Goal: Find specific page/section

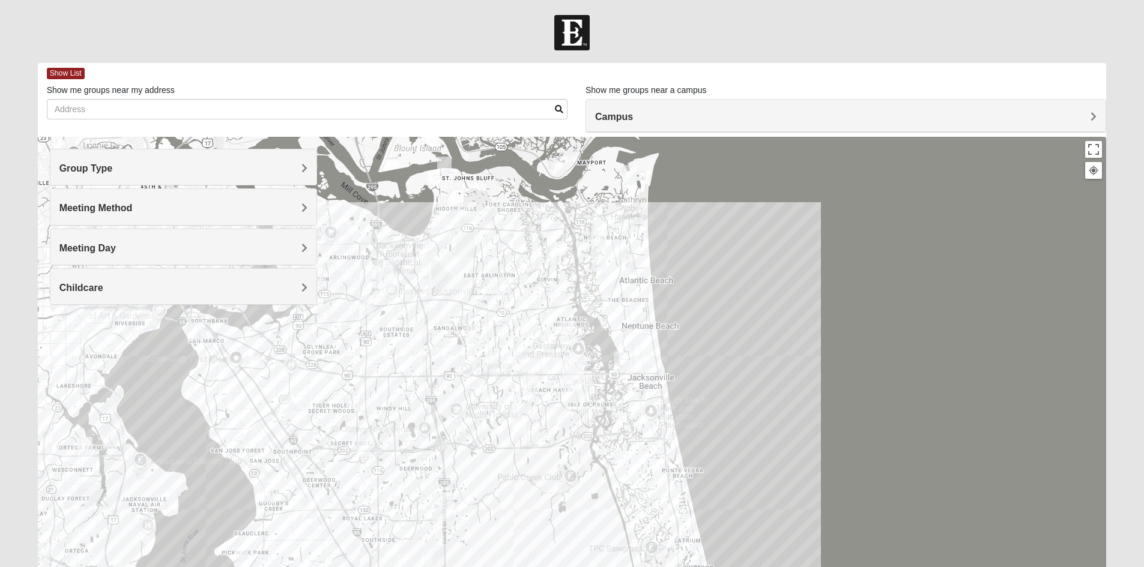
click at [144, 244] on h4 "Meeting Day" at bounding box center [183, 248] width 248 height 11
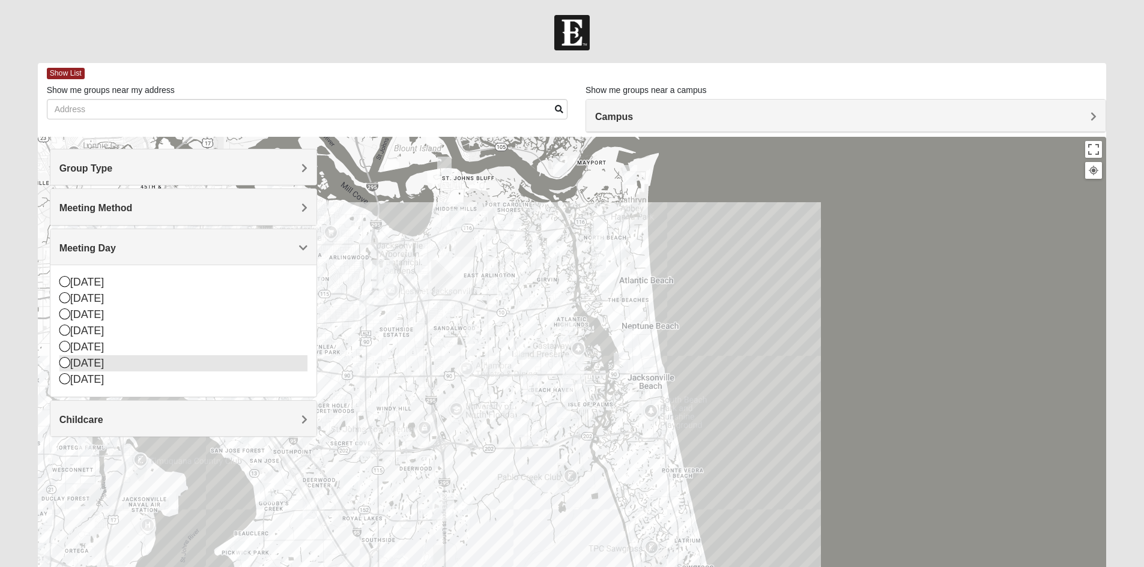
click at [121, 363] on div "[DATE]" at bounding box center [183, 363] width 248 height 16
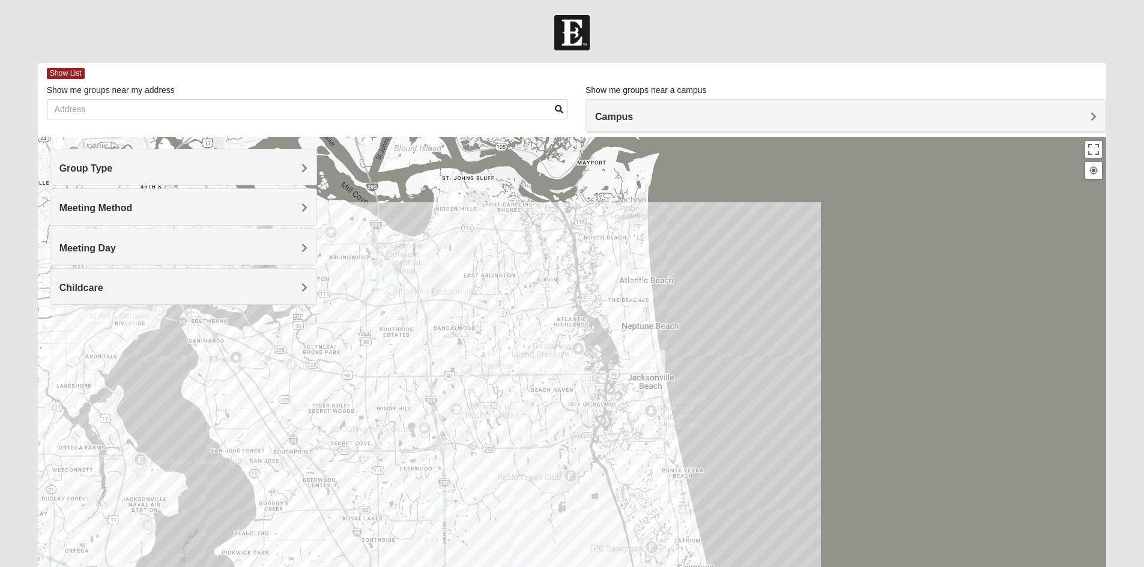
click at [95, 158] on div "Group Type" at bounding box center [183, 166] width 266 height 35
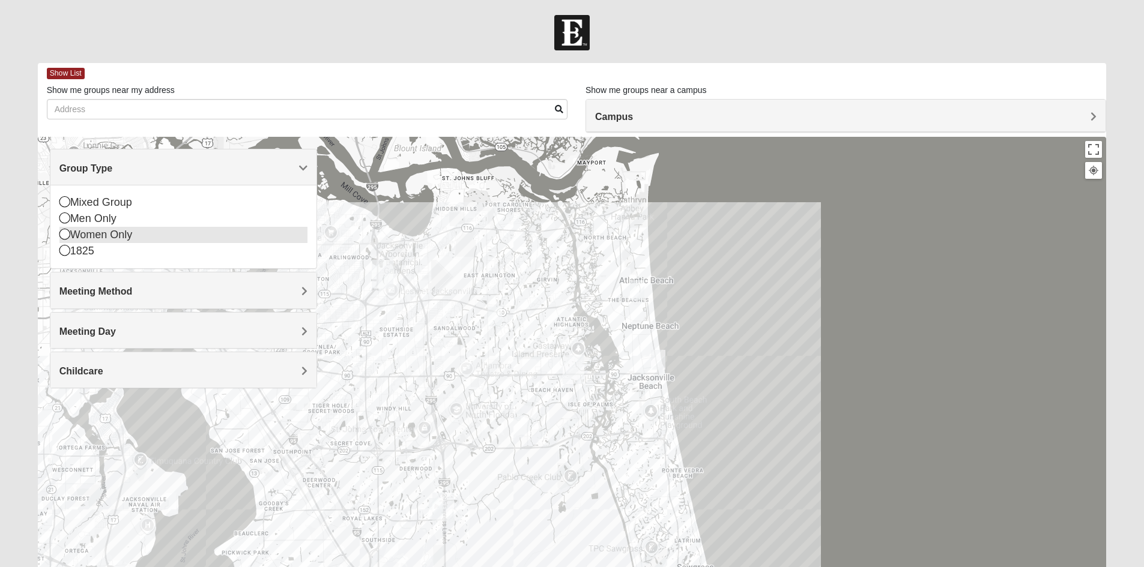
click at [102, 241] on div "Women Only" at bounding box center [183, 235] width 248 height 16
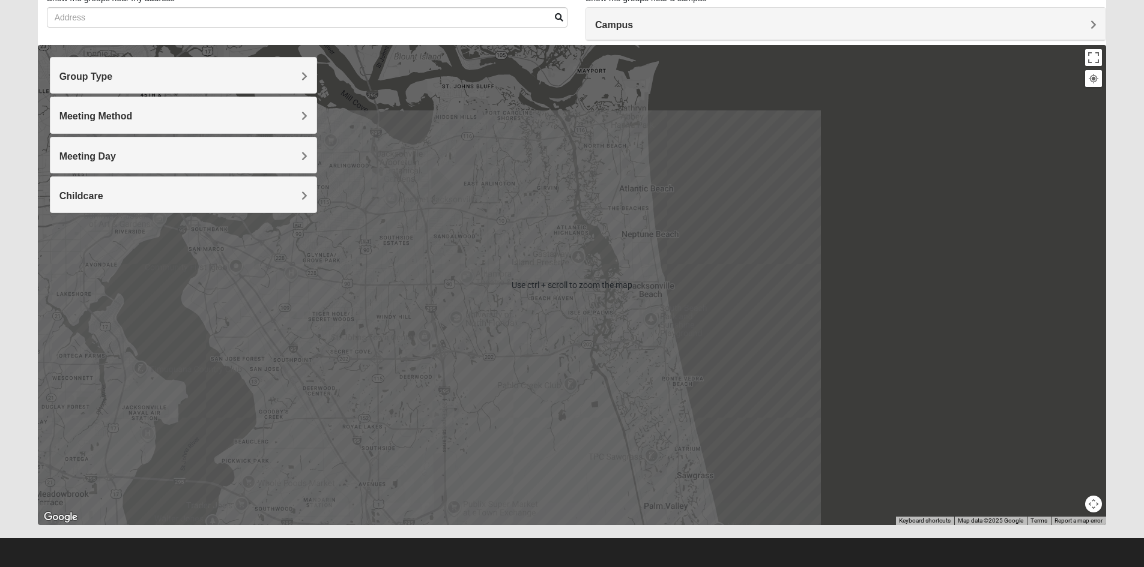
scroll to position [94, 0]
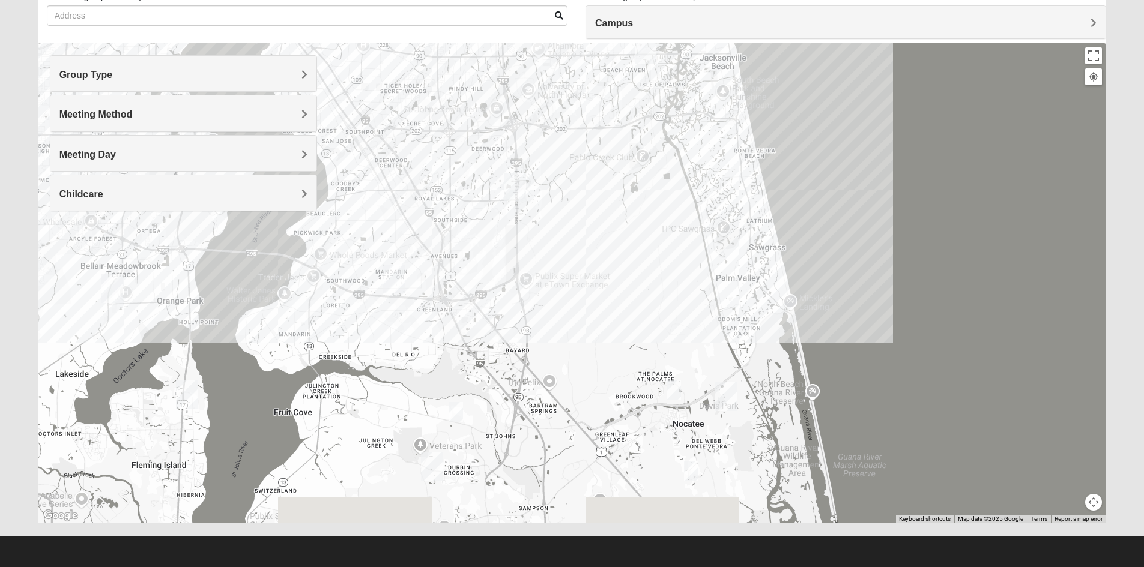
drag, startPoint x: 351, startPoint y: 418, endPoint x: 400, endPoint y: 272, distance: 154.5
click at [400, 270] on img "Mandarin" at bounding box center [394, 279] width 22 height 29
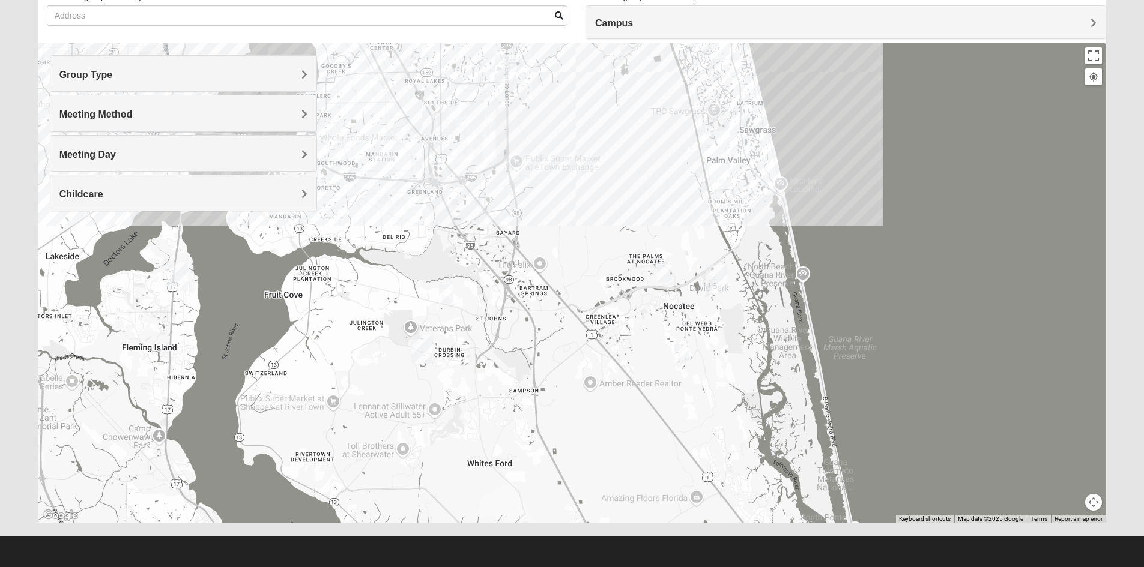
drag, startPoint x: 428, startPoint y: 326, endPoint x: 394, endPoint y: 229, distance: 102.3
click at [394, 229] on div "To navigate, press the arrow keys." at bounding box center [572, 283] width 1069 height 480
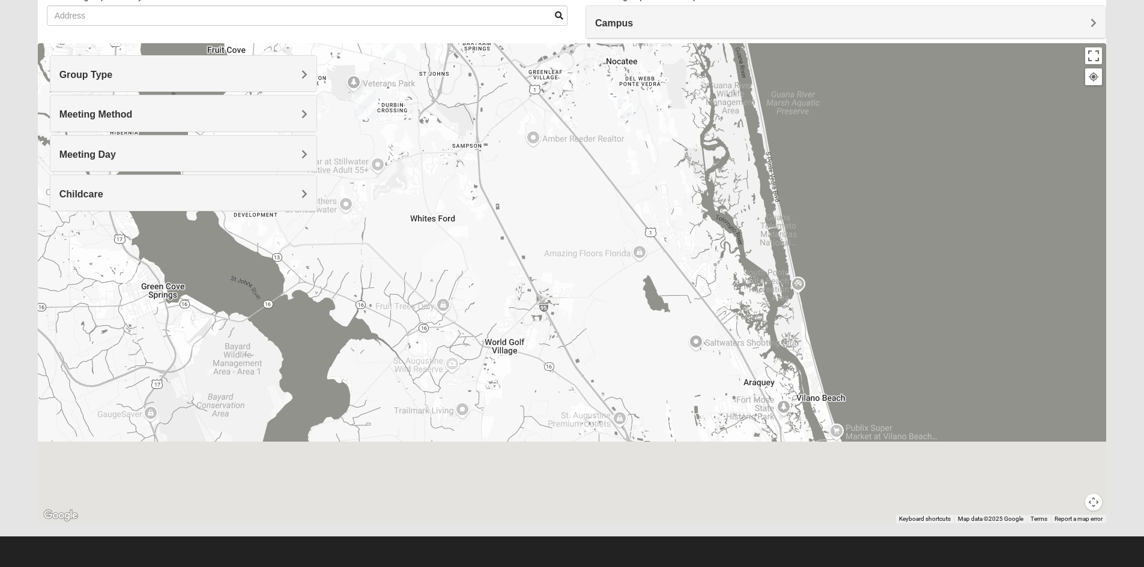
drag, startPoint x: 427, startPoint y: 258, endPoint x: 426, endPoint y: 202, distance: 55.9
click at [426, 202] on div at bounding box center [572, 283] width 1069 height 480
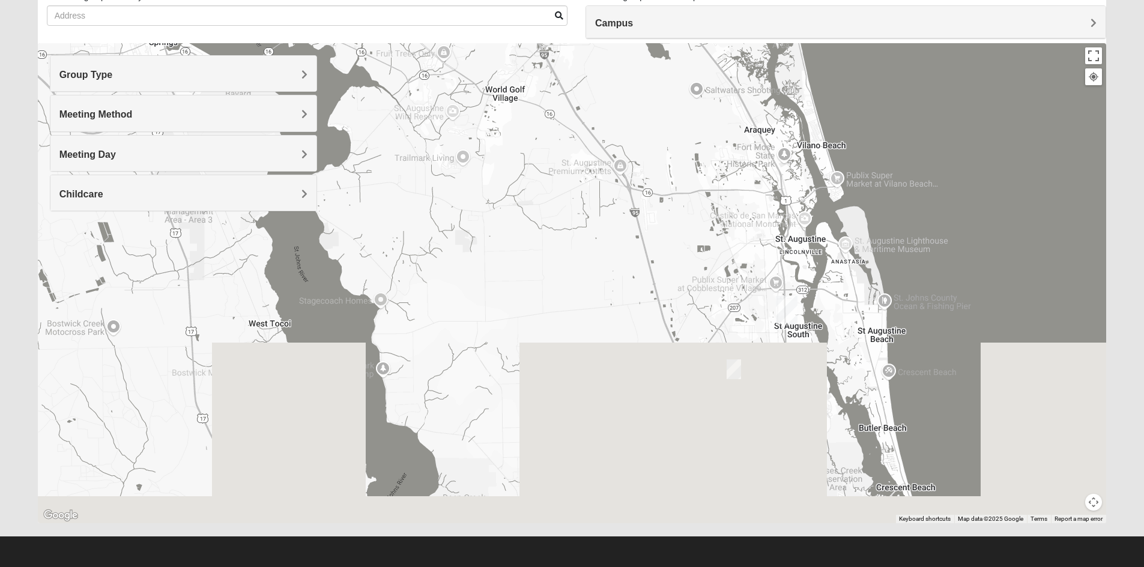
drag, startPoint x: 455, startPoint y: 415, endPoint x: 454, endPoint y: 215, distance: 199.9
click at [454, 215] on div at bounding box center [572, 283] width 1069 height 480
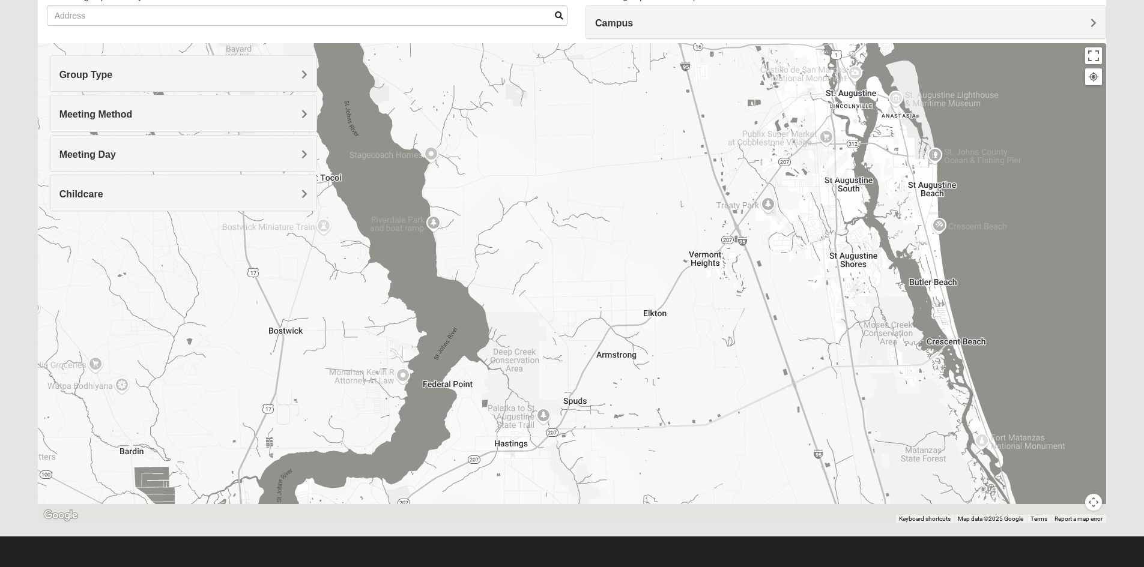
drag, startPoint x: 472, startPoint y: 345, endPoint x: 541, endPoint y: 203, distance: 157.6
click at [541, 203] on div at bounding box center [572, 283] width 1069 height 480
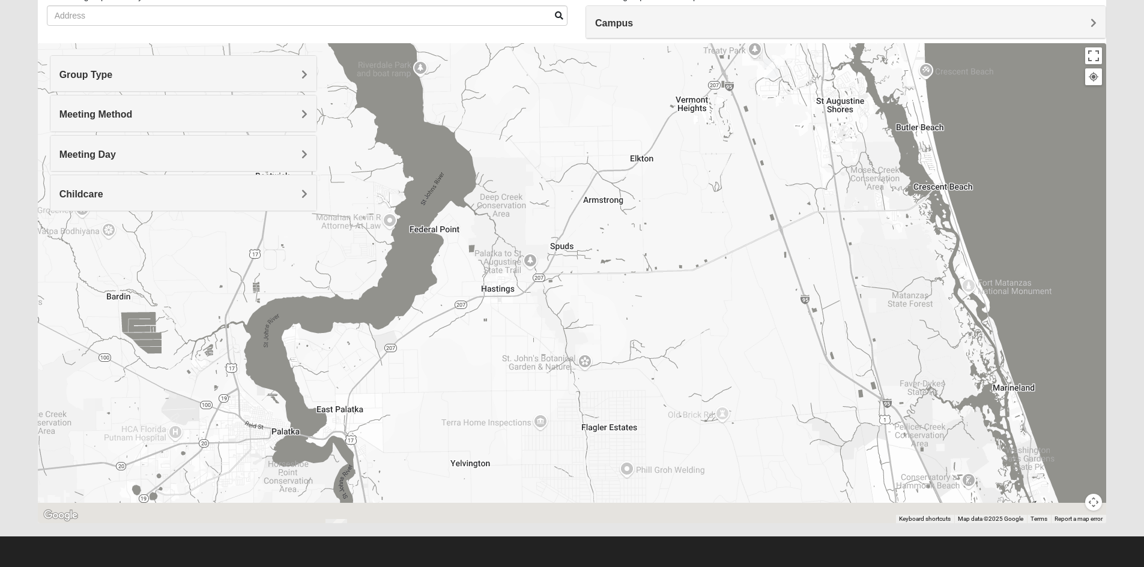
drag, startPoint x: 615, startPoint y: 363, endPoint x: 523, endPoint y: 349, distance: 93.0
click at [573, 309] on div at bounding box center [572, 283] width 1069 height 480
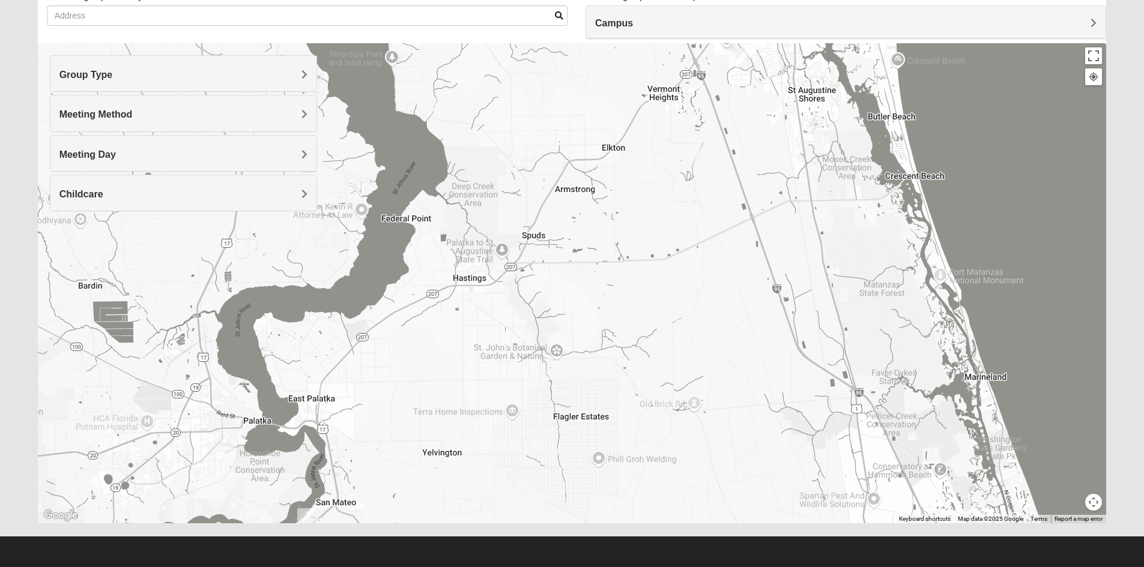
drag, startPoint x: 1120, startPoint y: 139, endPoint x: 1138, endPoint y: 131, distance: 19.1
click at [1138, 131] on form "Log In Find A Group Error Show List Loading Groups" at bounding box center [572, 244] width 1144 height 646
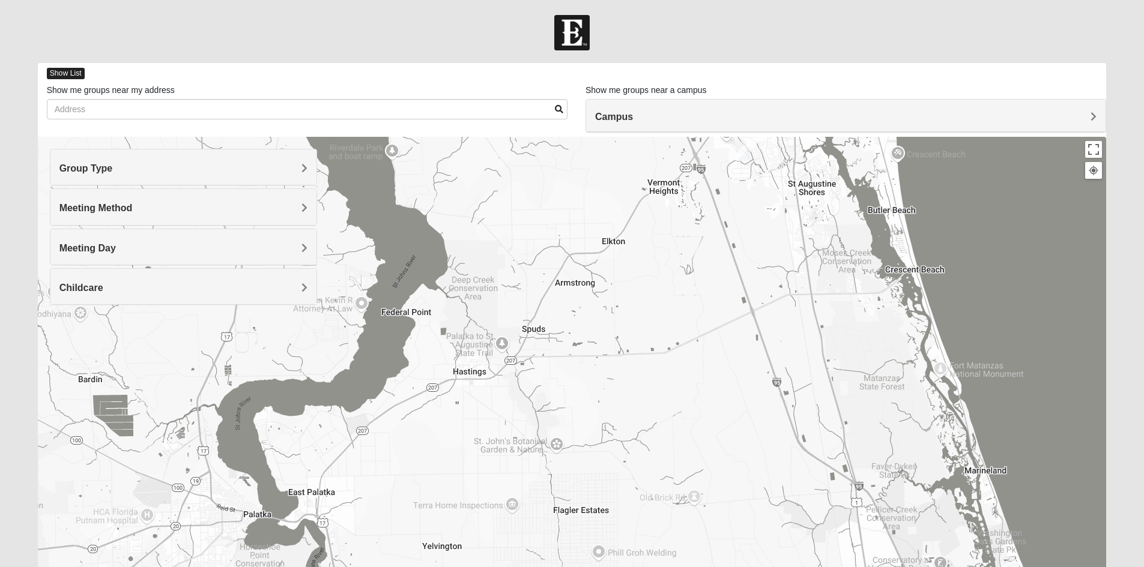
click at [69, 76] on span "Show List" at bounding box center [66, 73] width 38 height 11
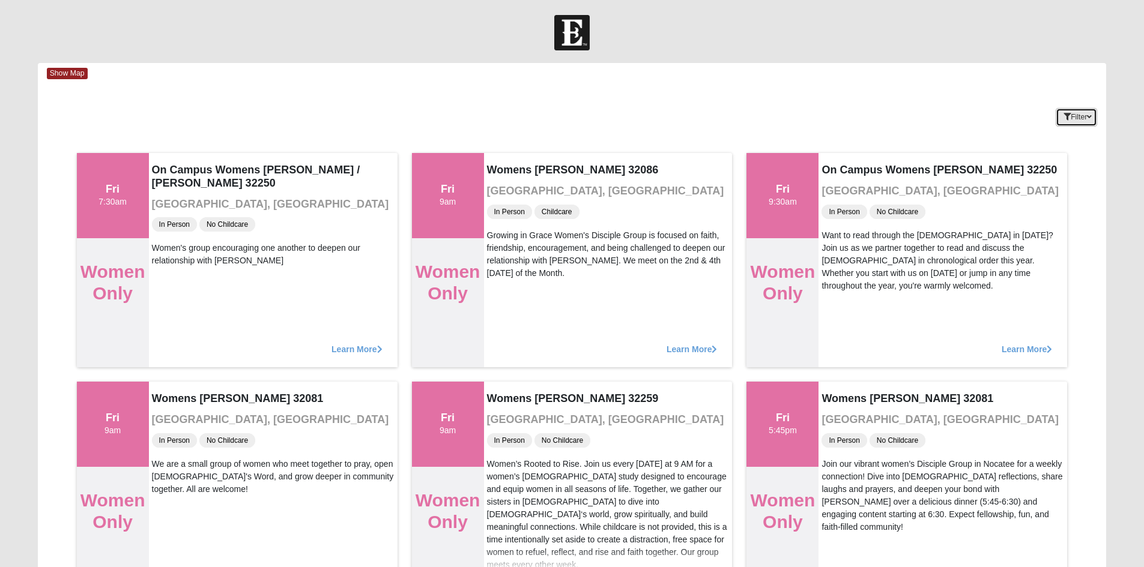
click at [1056, 117] on button "Filter" at bounding box center [1075, 117] width 41 height 19
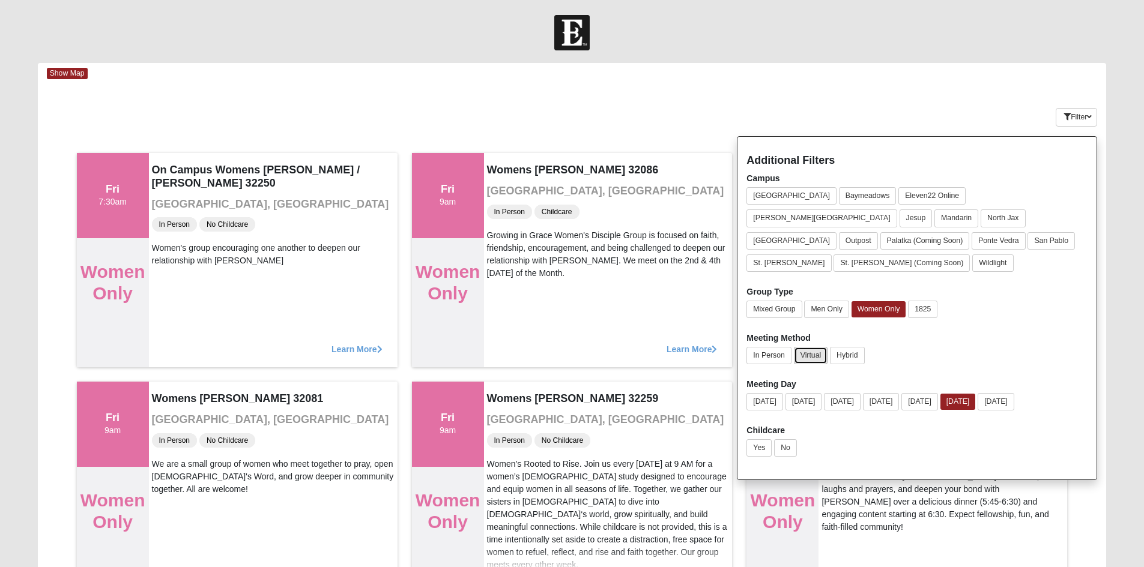
click at [813, 347] on button "Virtual" at bounding box center [811, 355] width 34 height 17
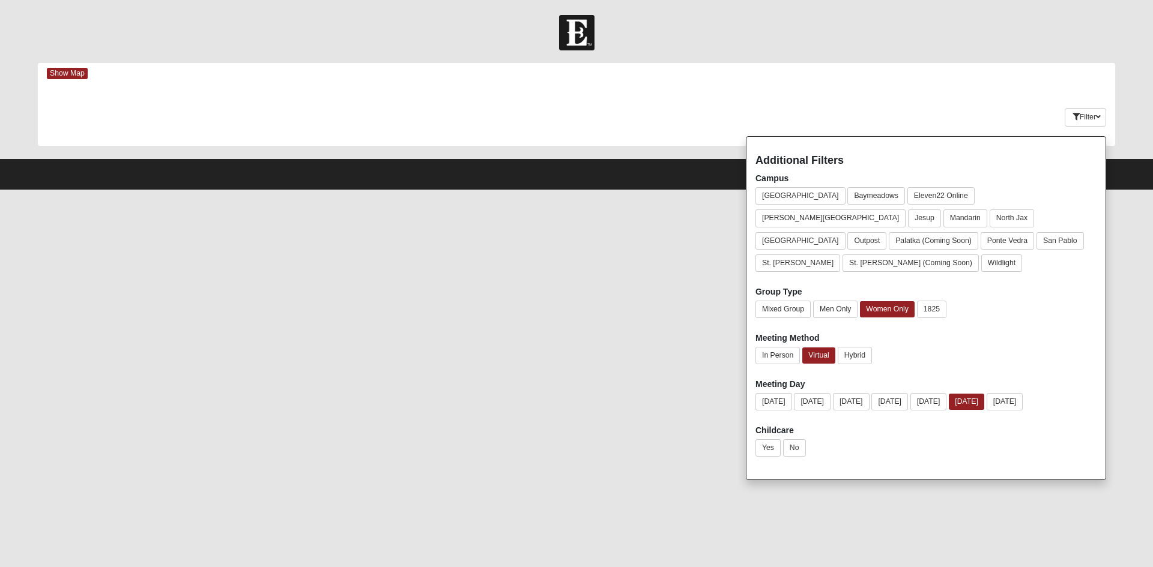
click at [427, 190] on html "Log In Find A Group Error Show Map Loading Groups" at bounding box center [576, 95] width 1153 height 190
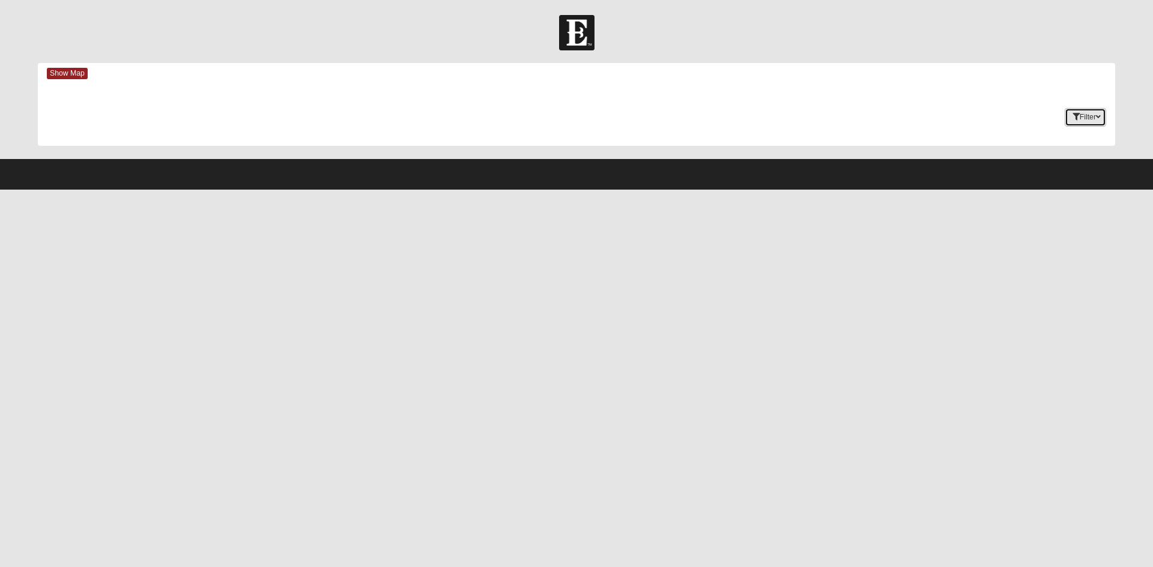
drag, startPoint x: 1103, startPoint y: 115, endPoint x: 1097, endPoint y: 118, distance: 7.0
click at [1099, 117] on button "Filter" at bounding box center [1084, 117] width 41 height 19
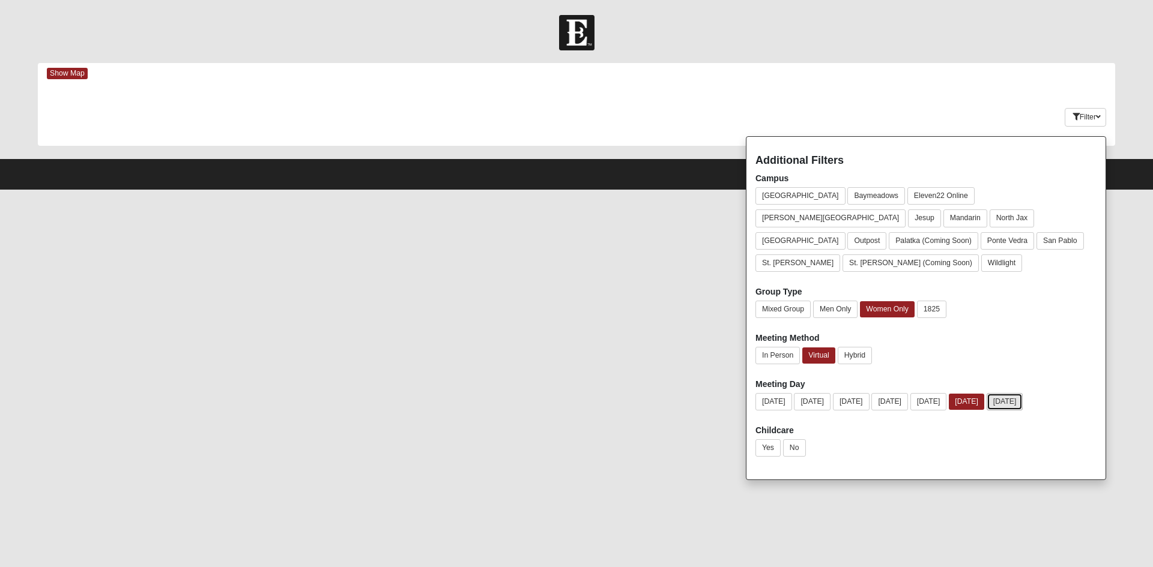
click at [1016, 393] on button "[DATE]" at bounding box center [1004, 401] width 37 height 17
drag, startPoint x: 1054, startPoint y: 381, endPoint x: 1037, endPoint y: 381, distance: 16.8
click at [1023, 394] on button "[DATE]" at bounding box center [1005, 402] width 35 height 16
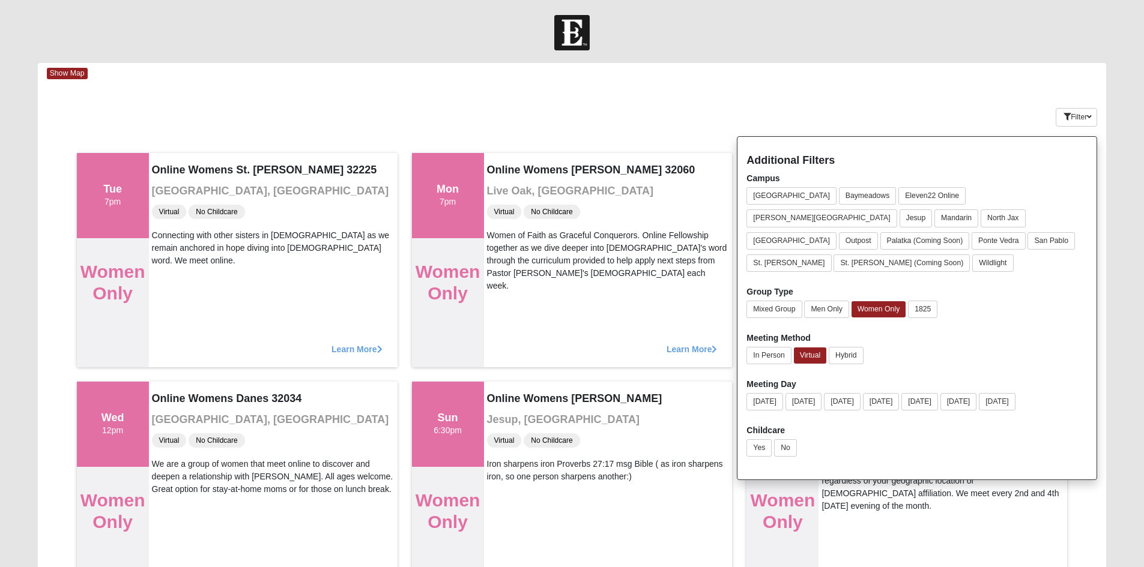
click at [831, 94] on div "Keywords Filter Additional Filters Campus [GEOGRAPHIC_DATA] [GEOGRAPHIC_DATA] E…" at bounding box center [572, 115] width 1069 height 44
